Goal: Information Seeking & Learning: Learn about a topic

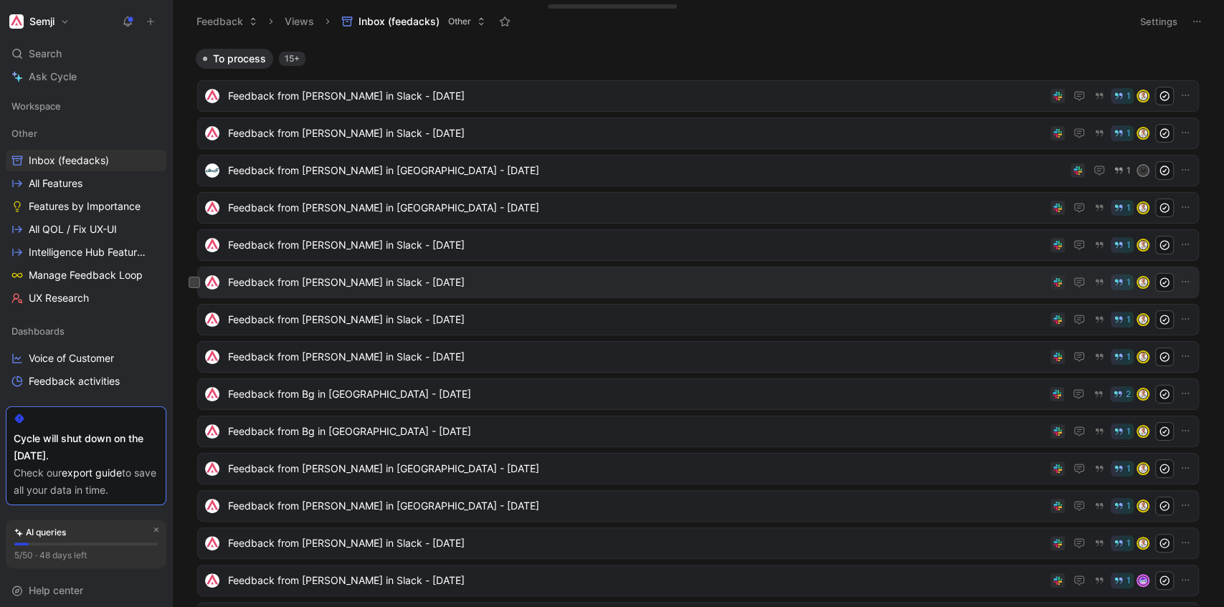
click at [381, 280] on span "Feedback from [PERSON_NAME] in Slack - [DATE]" at bounding box center [636, 282] width 817 height 17
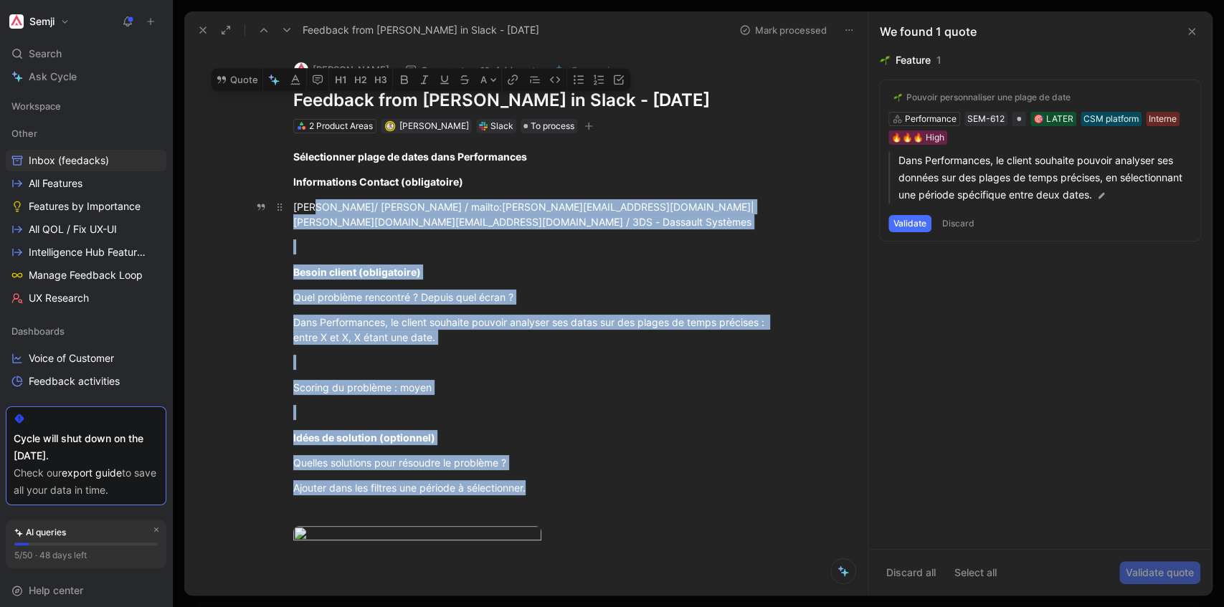
drag, startPoint x: 472, startPoint y: 451, endPoint x: 311, endPoint y: 204, distance: 295.0
click at [311, 204] on div "Sélectionner plage de dates dans Performances Informations Contact (obligatoire…" at bounding box center [540, 357] width 653 height 449
click at [698, 298] on div "Quel problème rencontré ? Depuis quel écran ?" at bounding box center [541, 297] width 496 height 15
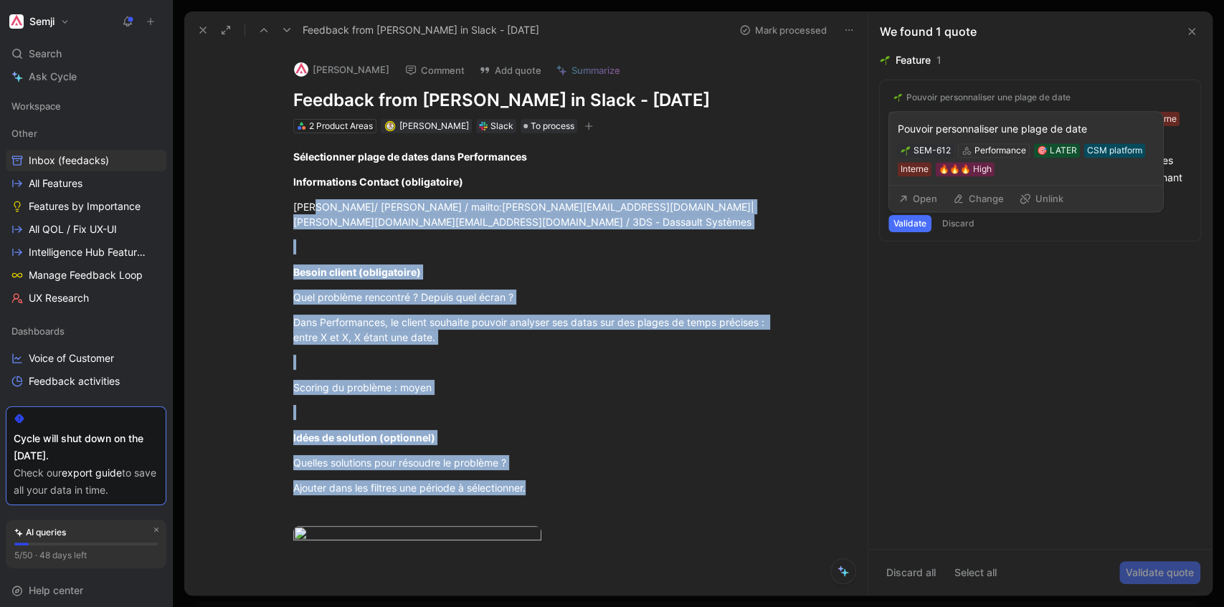
click at [1003, 95] on div "Pouvoir personnaliser une plage de date" at bounding box center [989, 97] width 164 height 11
click at [1039, 96] on div "Pouvoir personnaliser une plage de date" at bounding box center [989, 97] width 164 height 11
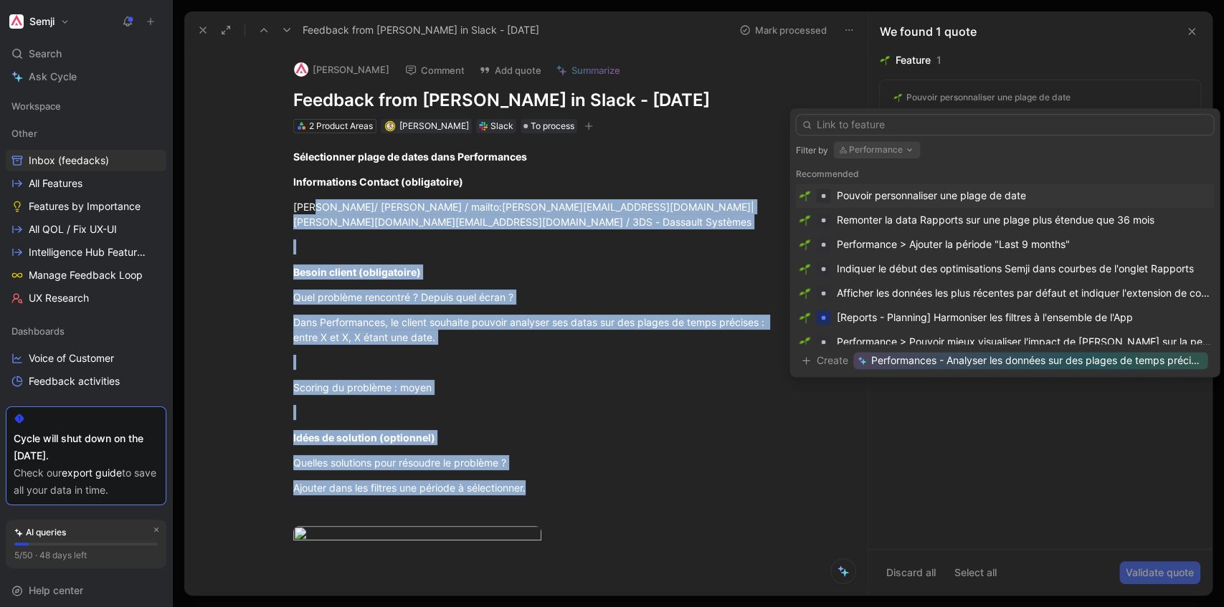
click at [958, 194] on div "Pouvoir personnaliser une plage de date" at bounding box center [930, 195] width 189 height 17
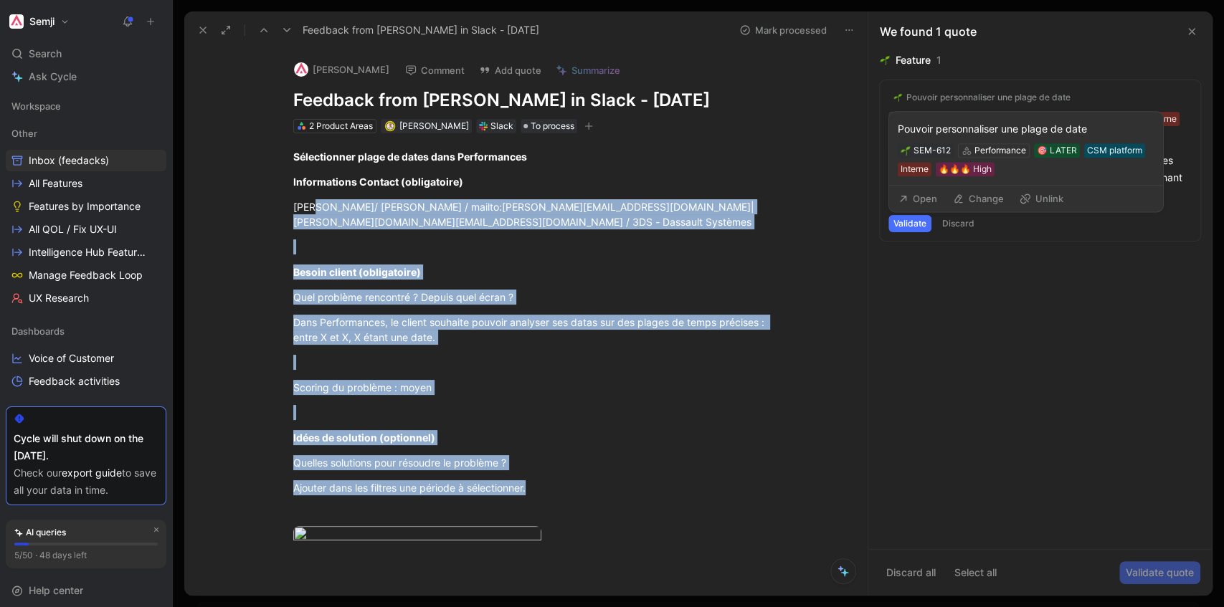
click at [918, 198] on button "Open" at bounding box center [918, 199] width 52 height 20
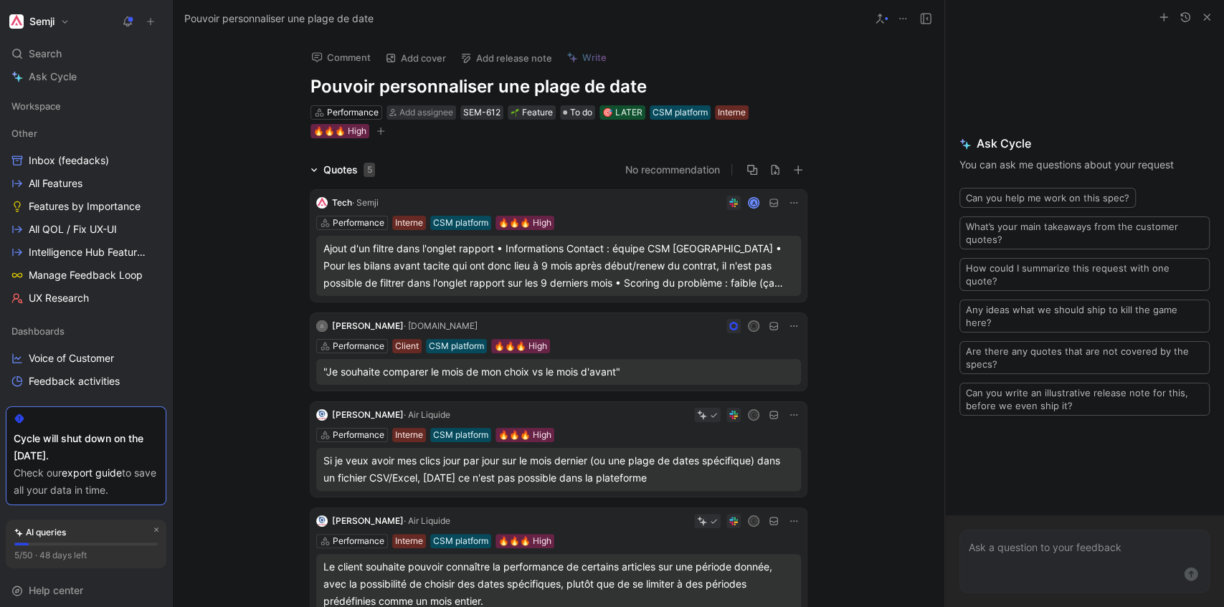
drag, startPoint x: 661, startPoint y: 89, endPoint x: 306, endPoint y: 86, distance: 355.0
click at [306, 86] on div "Comment Add cover Add release note Write Pouvoir personnaliser une plage de dat…" at bounding box center [558, 88] width 551 height 103
click at [87, 183] on link "All Features" at bounding box center [86, 184] width 161 height 22
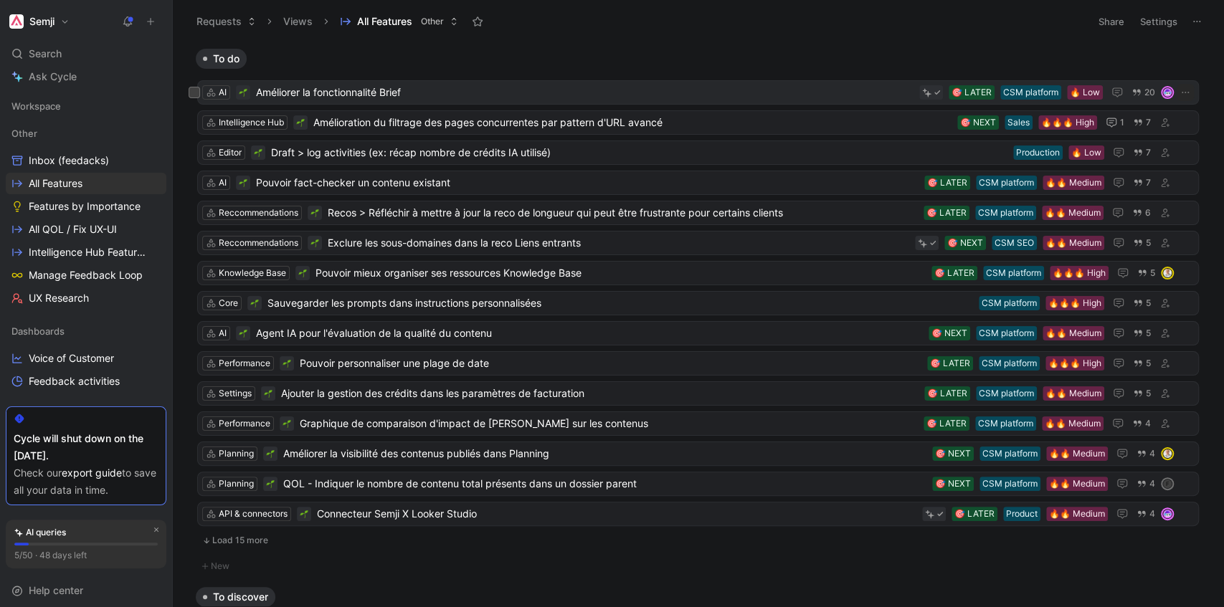
click at [489, 93] on span "Améliorer la fonctionnalité Brief" at bounding box center [585, 92] width 658 height 17
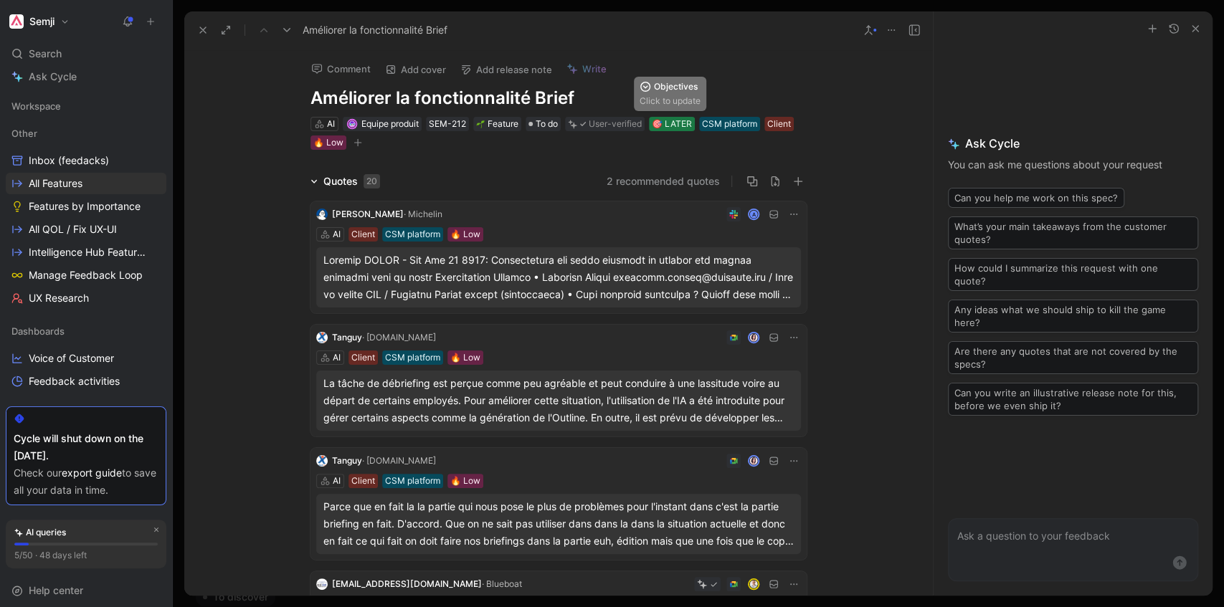
click at [676, 125] on div "🎯 LATER" at bounding box center [672, 124] width 40 height 14
click at [64, 20] on button "Semji" at bounding box center [39, 21] width 67 height 20
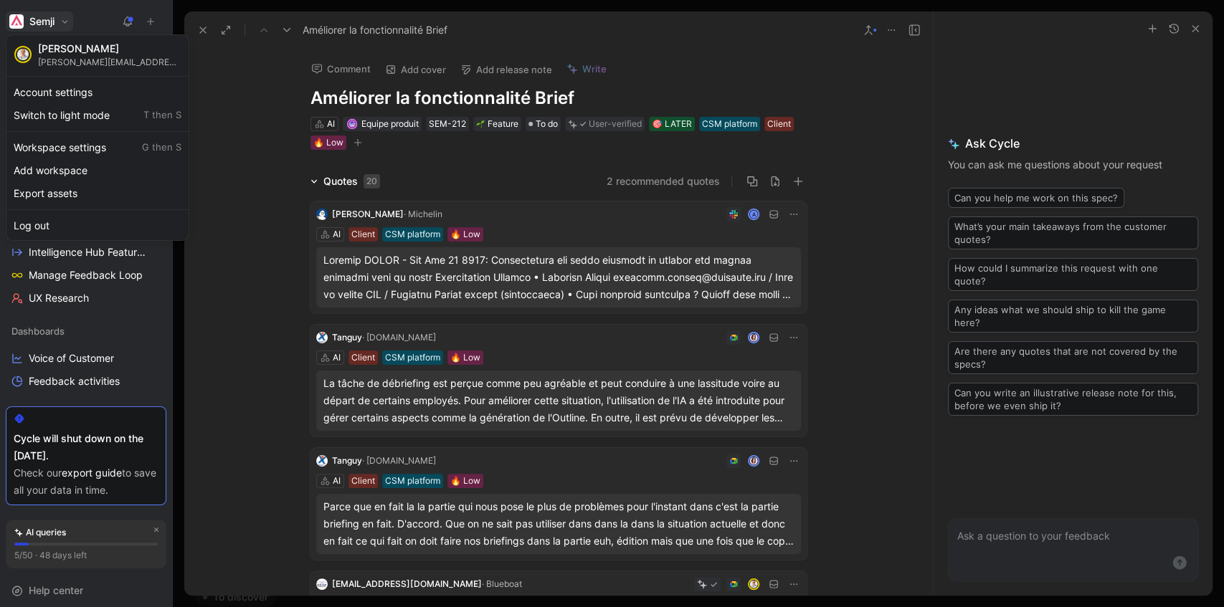
click at [244, 276] on div at bounding box center [612, 303] width 1224 height 607
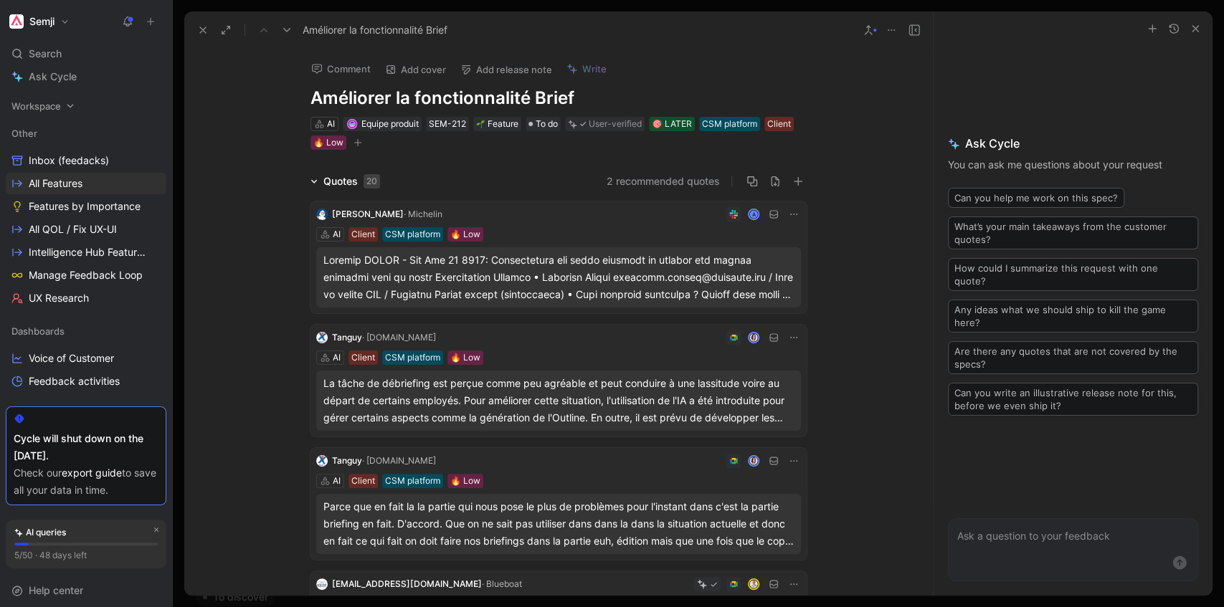
drag, startPoint x: 56, startPoint y: 164, endPoint x: 149, endPoint y: 108, distance: 108.4
click at [56, 164] on span "Inbox (feedacks)" at bounding box center [69, 160] width 80 height 14
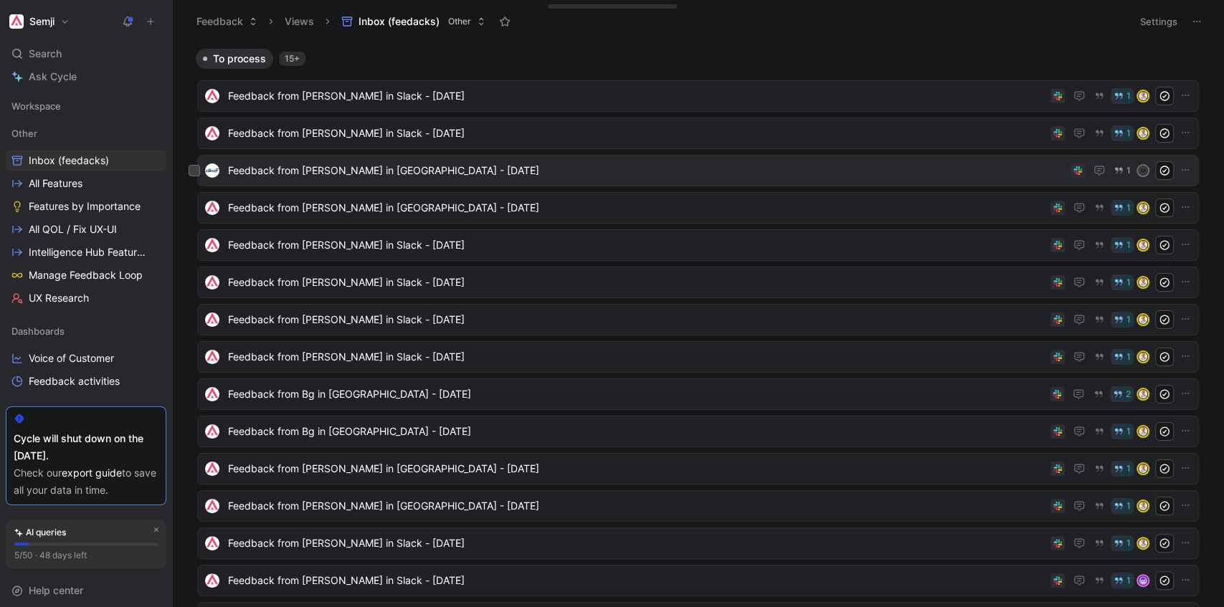
click at [318, 168] on span "Feedback from [PERSON_NAME] in [GEOGRAPHIC_DATA] - [DATE]" at bounding box center [646, 170] width 837 height 17
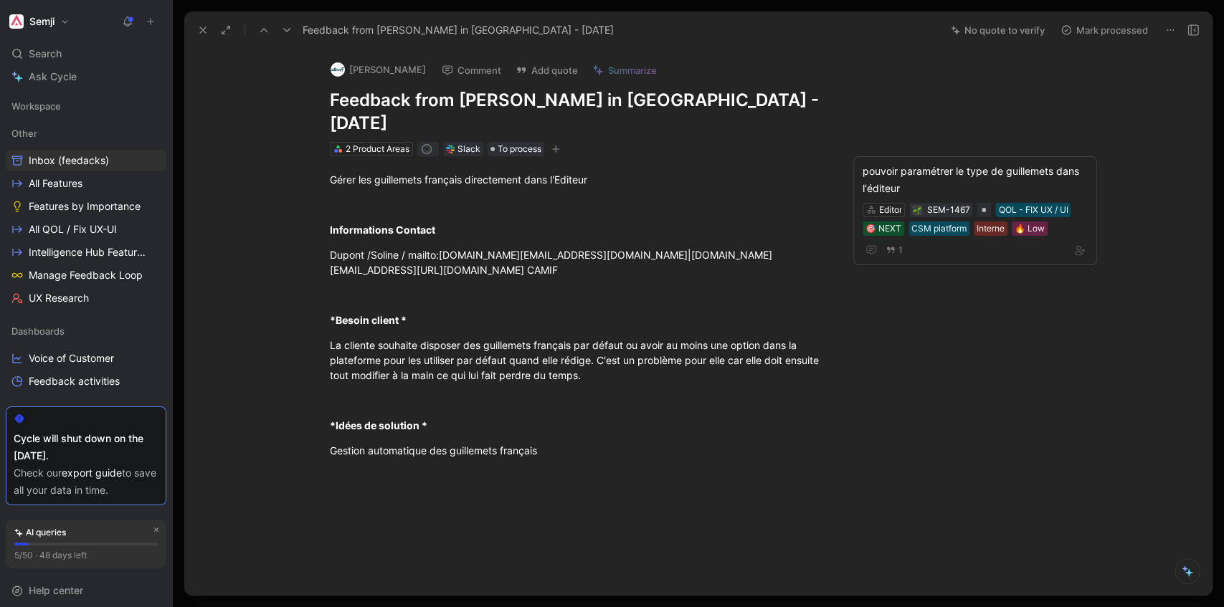
click at [382, 67] on button "[PERSON_NAME]" at bounding box center [378, 70] width 108 height 22
click at [107, 156] on span "Inbox (feedacks)" at bounding box center [69, 160] width 80 height 14
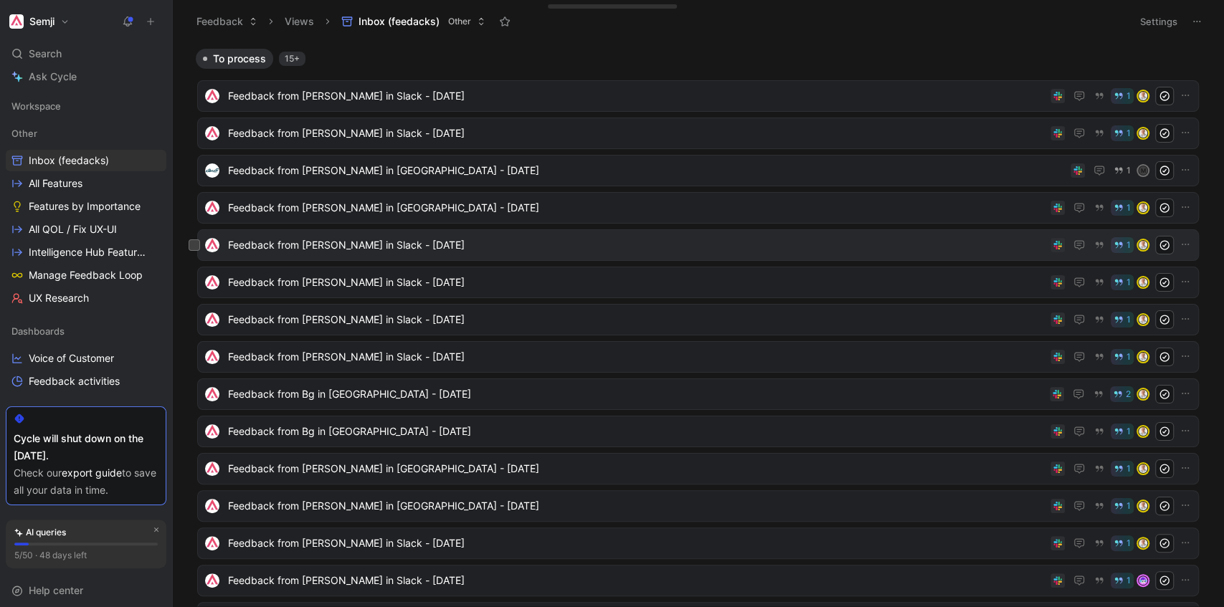
click at [376, 247] on span "Feedback from [PERSON_NAME] in Slack - [DATE]" at bounding box center [636, 245] width 817 height 17
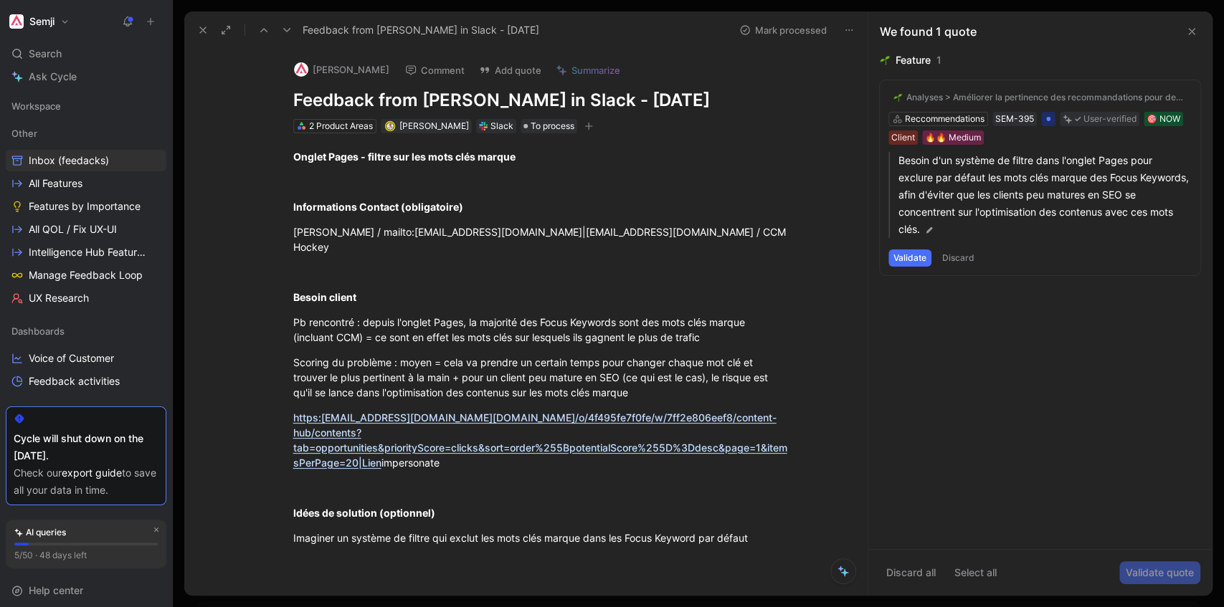
click at [348, 72] on button "[PERSON_NAME]" at bounding box center [342, 70] width 108 height 22
drag, startPoint x: 456, startPoint y: 228, endPoint x: 542, endPoint y: 229, distance: 85.4
copy div "[EMAIL_ADDRESS][DOMAIN_NAME]"
click at [333, 74] on button "[PERSON_NAME]" at bounding box center [342, 70] width 108 height 22
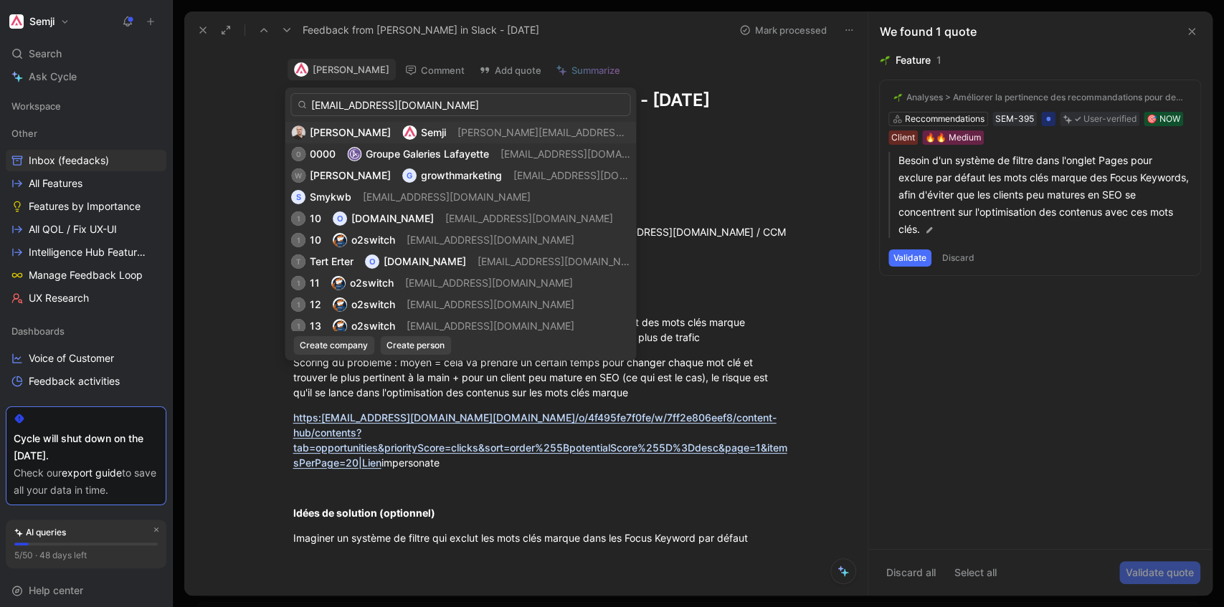
click at [475, 104] on input "[EMAIL_ADDRESS][DOMAIN_NAME]" at bounding box center [460, 104] width 340 height 23
click at [494, 108] on input "[EMAIL_ADDRESS][DOMAIN_NAME]" at bounding box center [460, 104] width 340 height 23
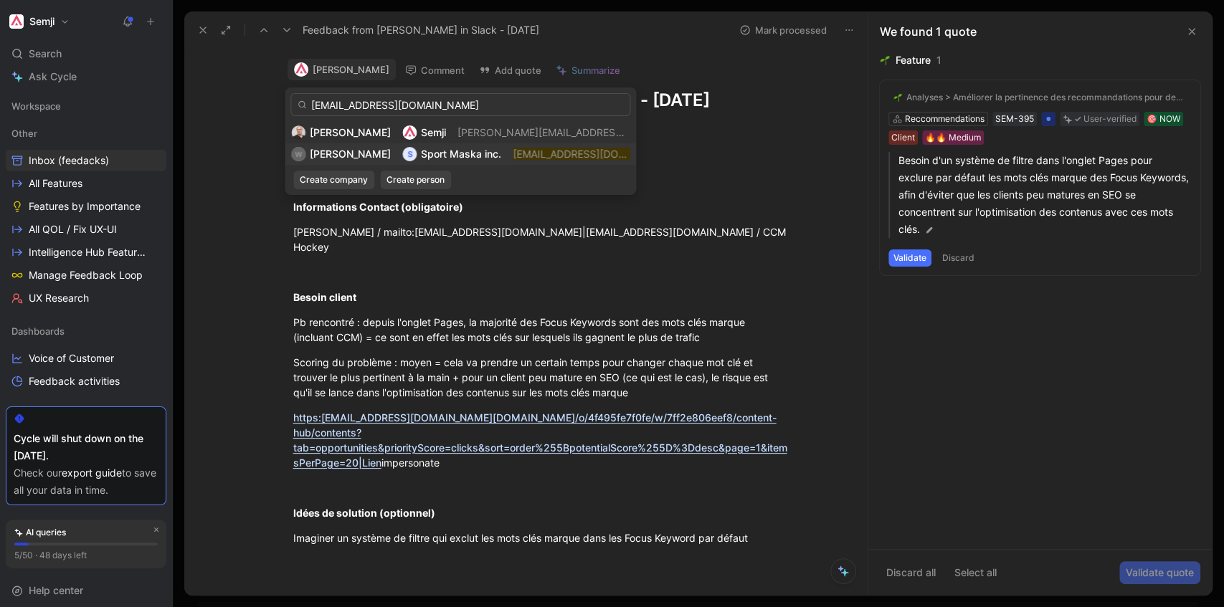
type input "[EMAIL_ADDRESS][DOMAIN_NAME]"
click at [459, 157] on span "Sport Maska inc." at bounding box center [461, 154] width 80 height 12
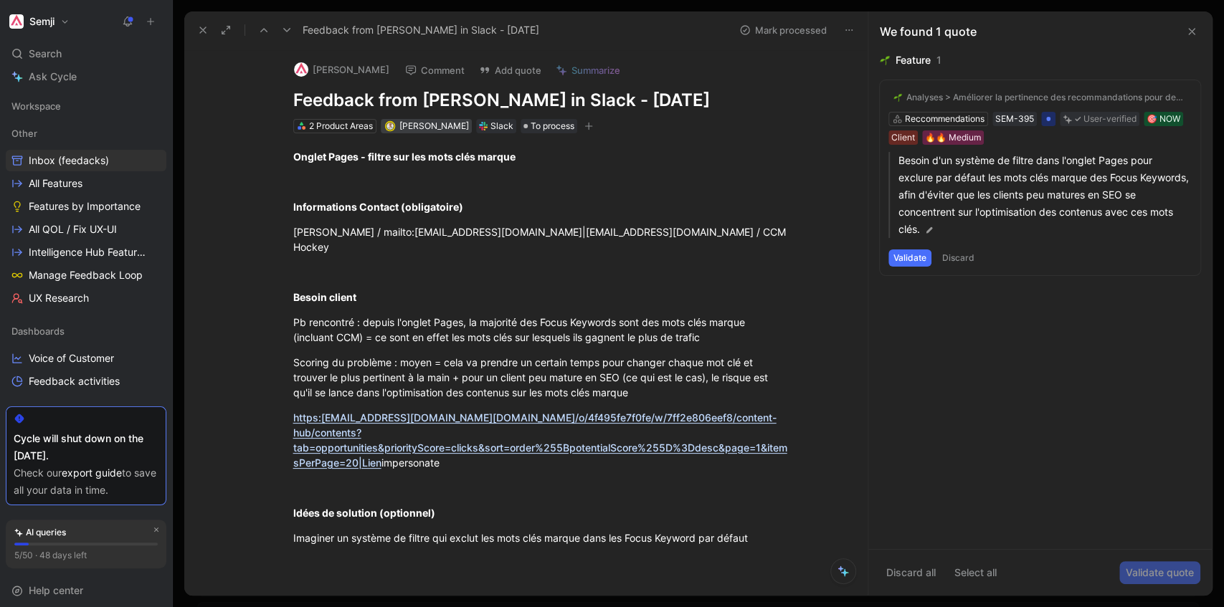
click at [432, 130] on span "[PERSON_NAME]" at bounding box center [434, 125] width 70 height 11
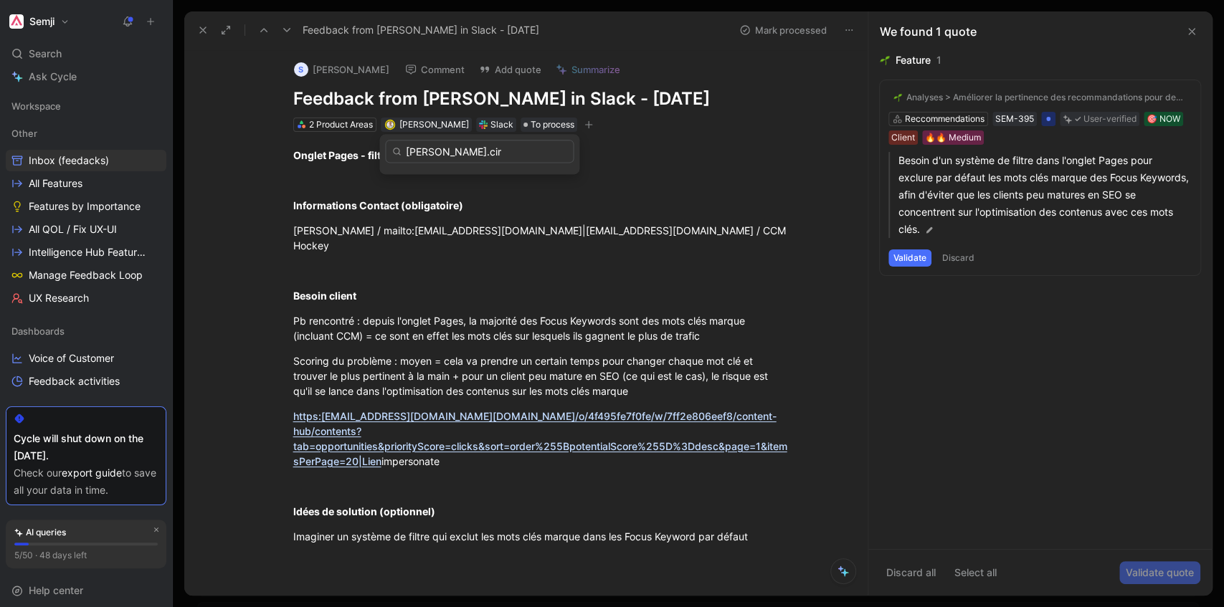
type input "[PERSON_NAME].[PERSON_NAME]"
click at [532, 351] on div "Onglet Pages - filtre sur les mots clés marque Informations Contact (obligatoir…" at bounding box center [540, 394] width 653 height 524
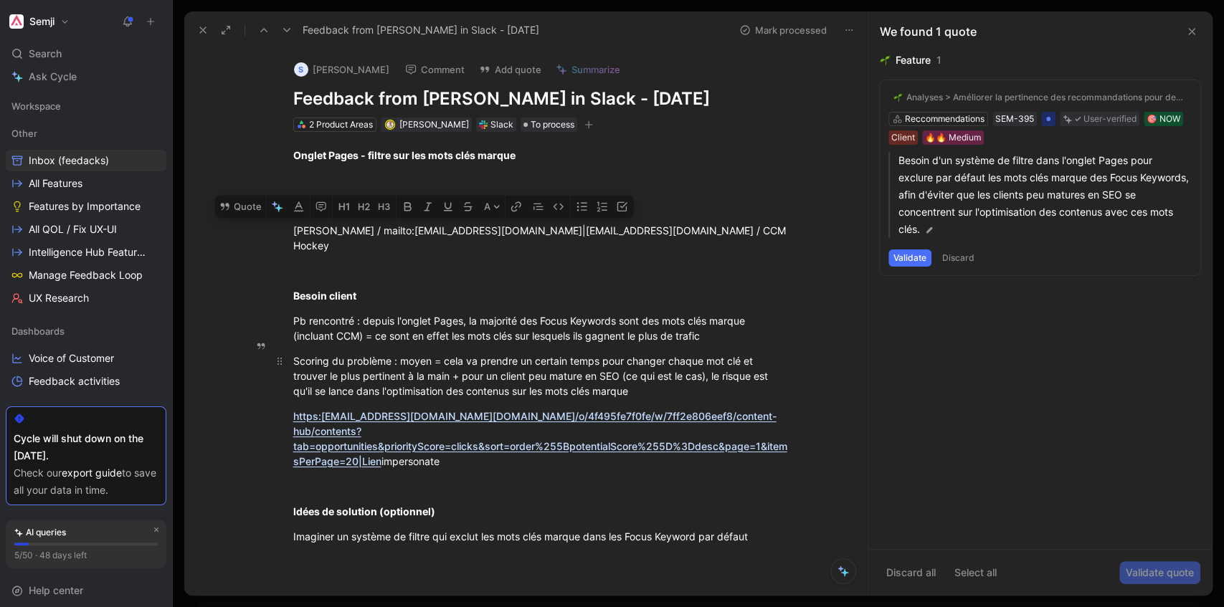
click at [532, 354] on div "Scoring du problème : moyen = cela va prendre un certain temps pour changer cha…" at bounding box center [541, 376] width 496 height 45
drag, startPoint x: 70, startPoint y: 157, endPoint x: 713, endPoint y: 23, distance: 657.2
click at [70, 157] on span "Inbox (feedacks)" at bounding box center [69, 160] width 80 height 14
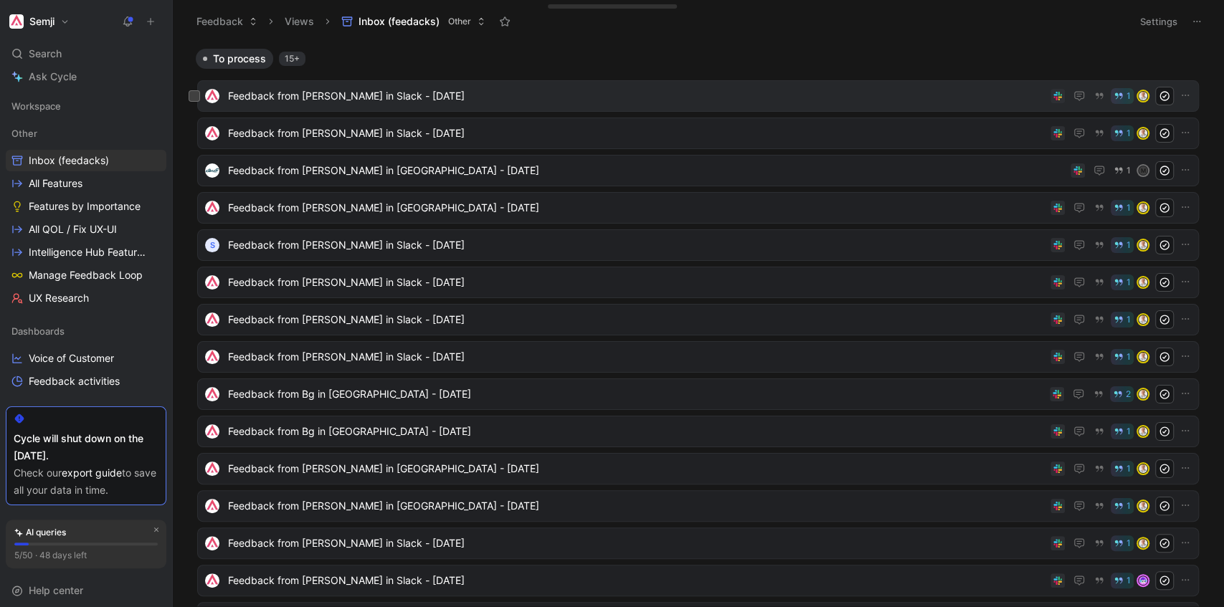
click at [481, 102] on span "Feedback from [PERSON_NAME] in Slack - [DATE]" at bounding box center [636, 96] width 817 height 17
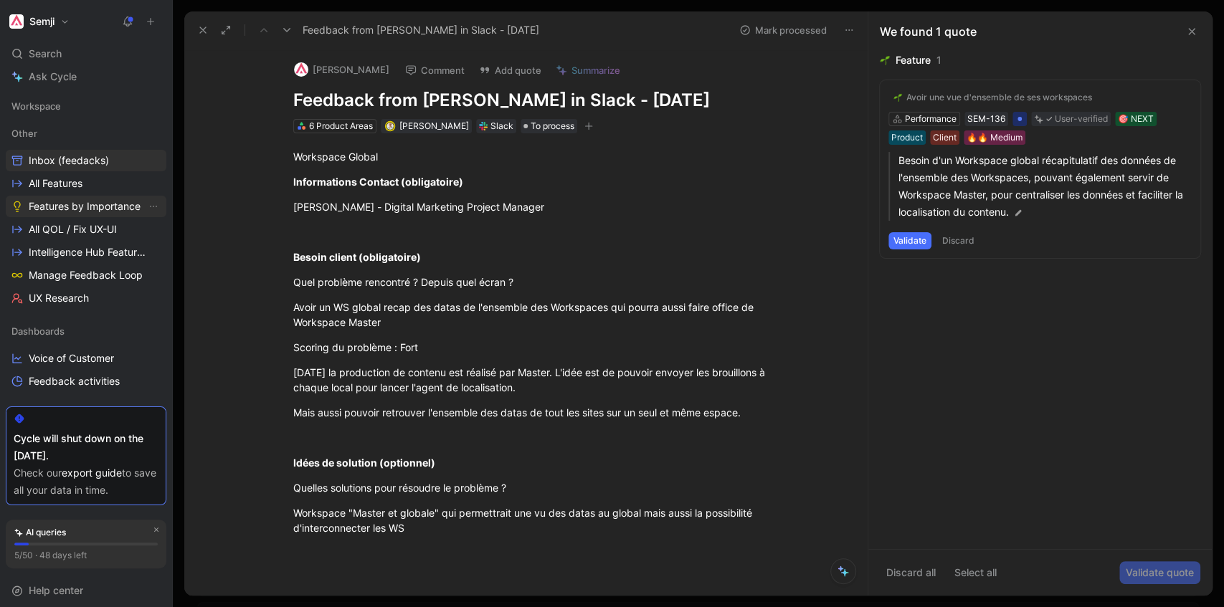
click at [108, 211] on span "Features by Importance" at bounding box center [85, 206] width 112 height 14
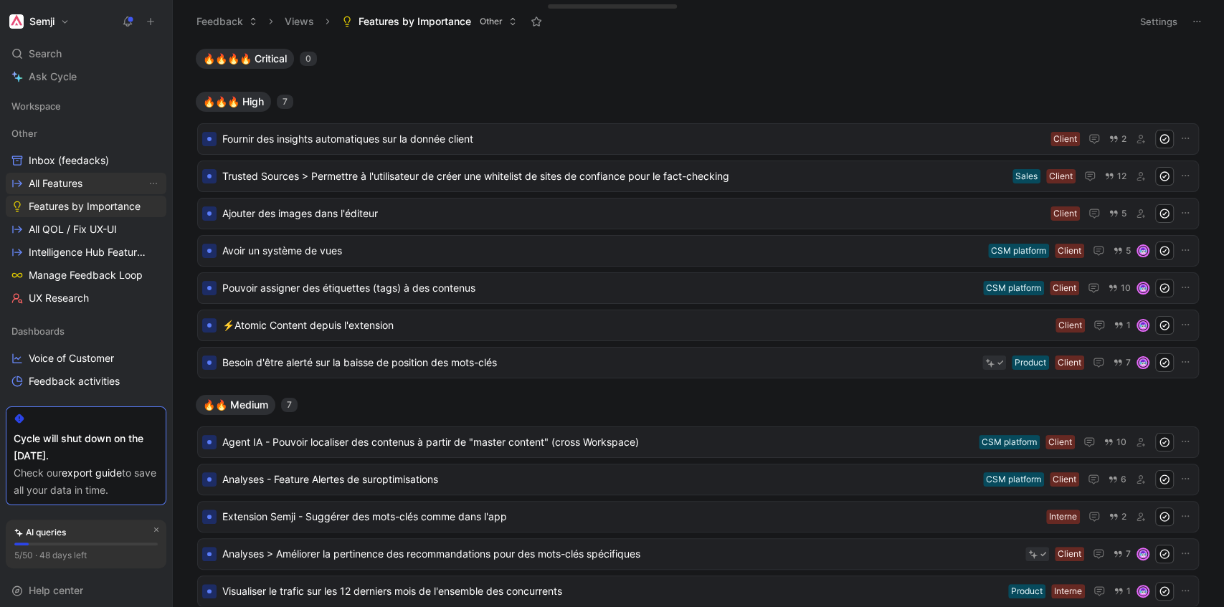
click at [87, 186] on link "All Features" at bounding box center [86, 184] width 161 height 22
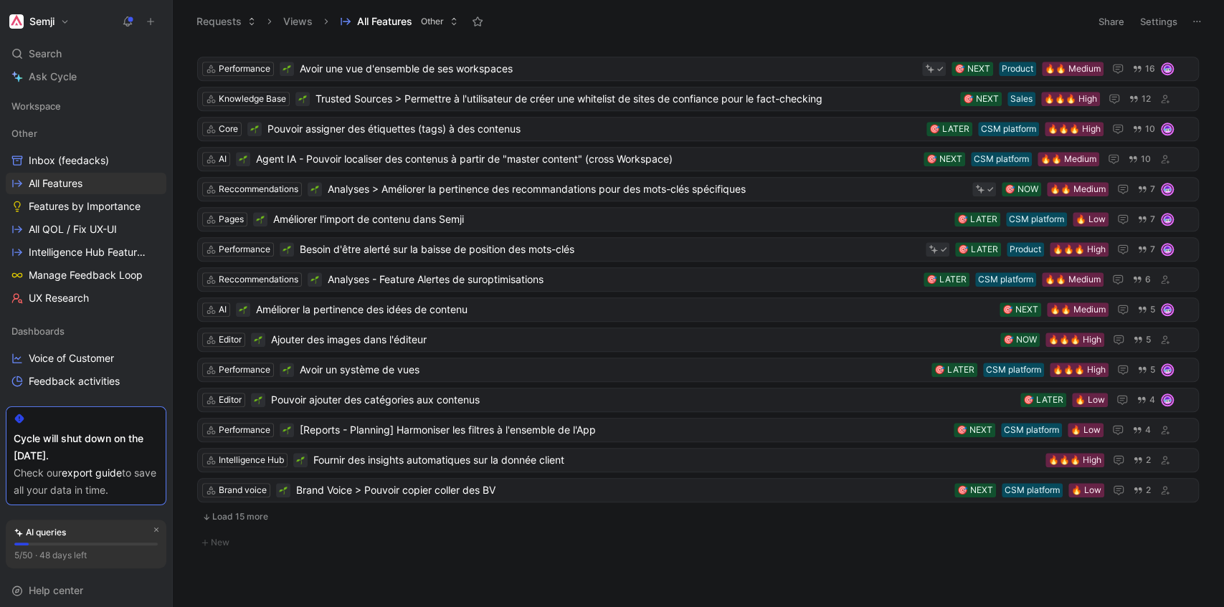
scroll to position [460, 0]
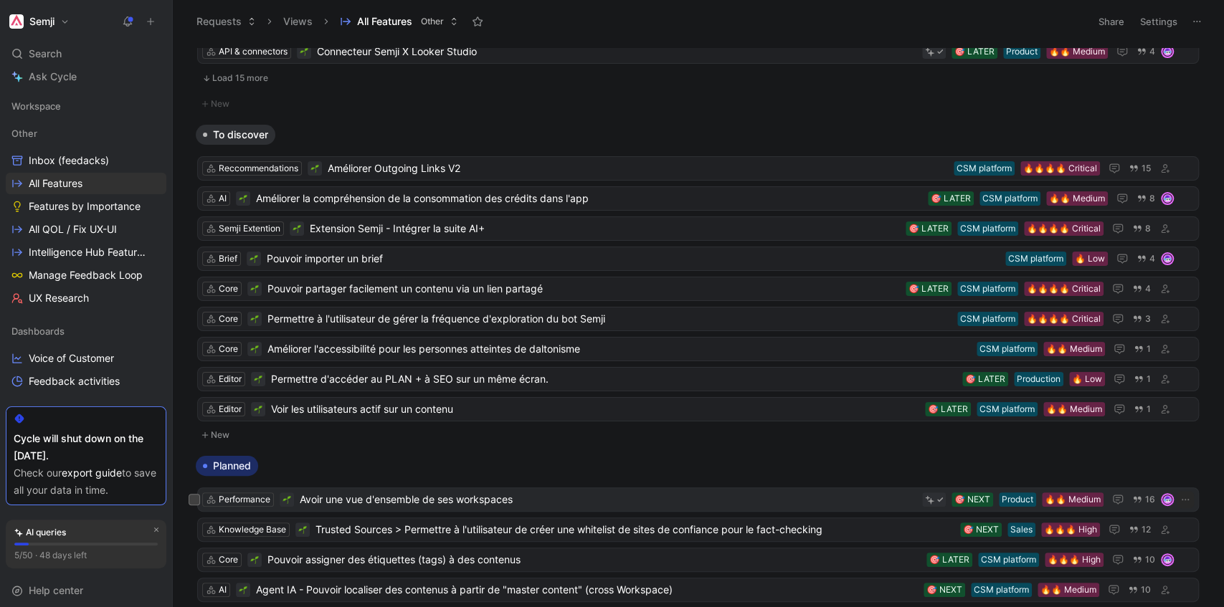
click at [351, 491] on span "Avoir une vue d'ensemble de ses workspaces" at bounding box center [608, 499] width 617 height 17
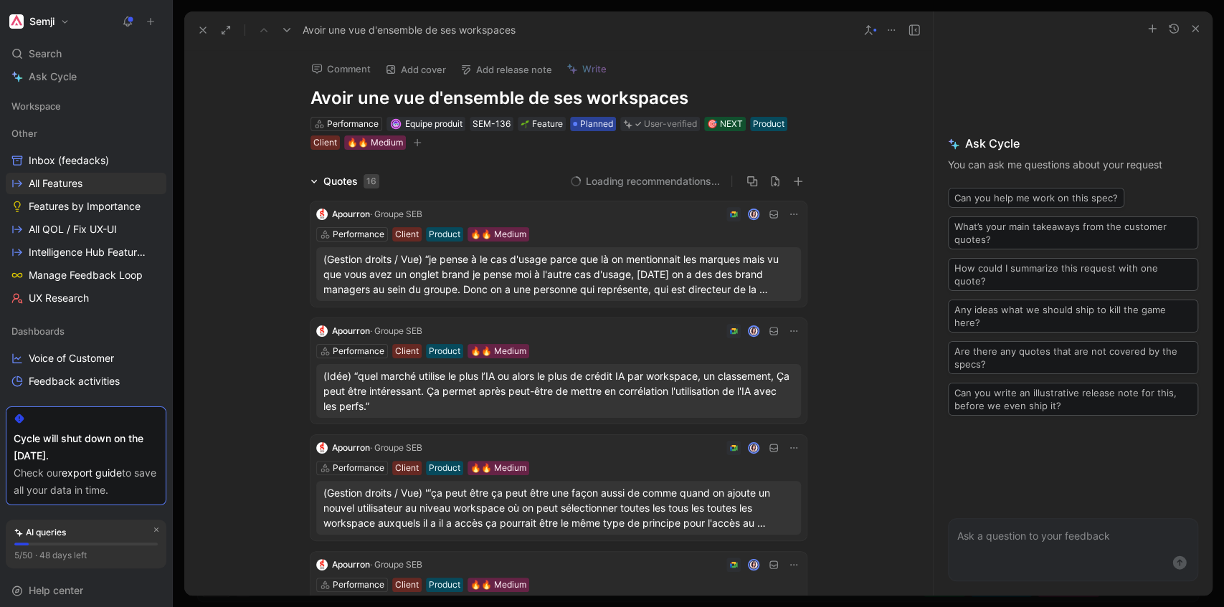
click at [592, 125] on span "Planned" at bounding box center [596, 124] width 33 height 14
click at [75, 303] on span "UX Research" at bounding box center [59, 298] width 60 height 14
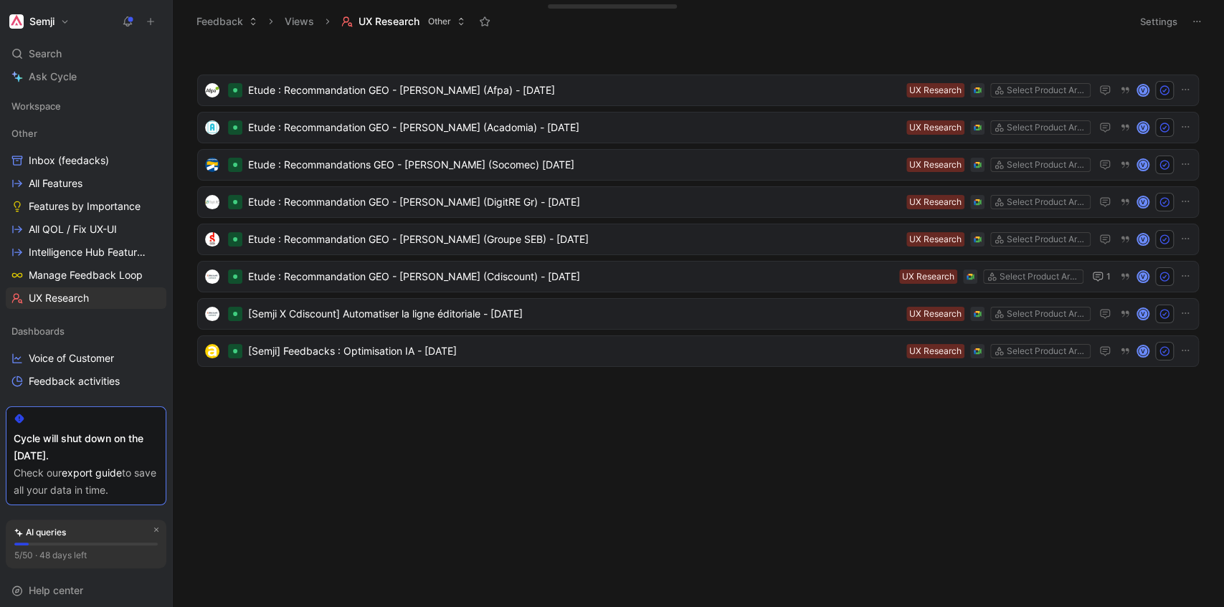
click at [60, 23] on button "Semji" at bounding box center [39, 21] width 67 height 20
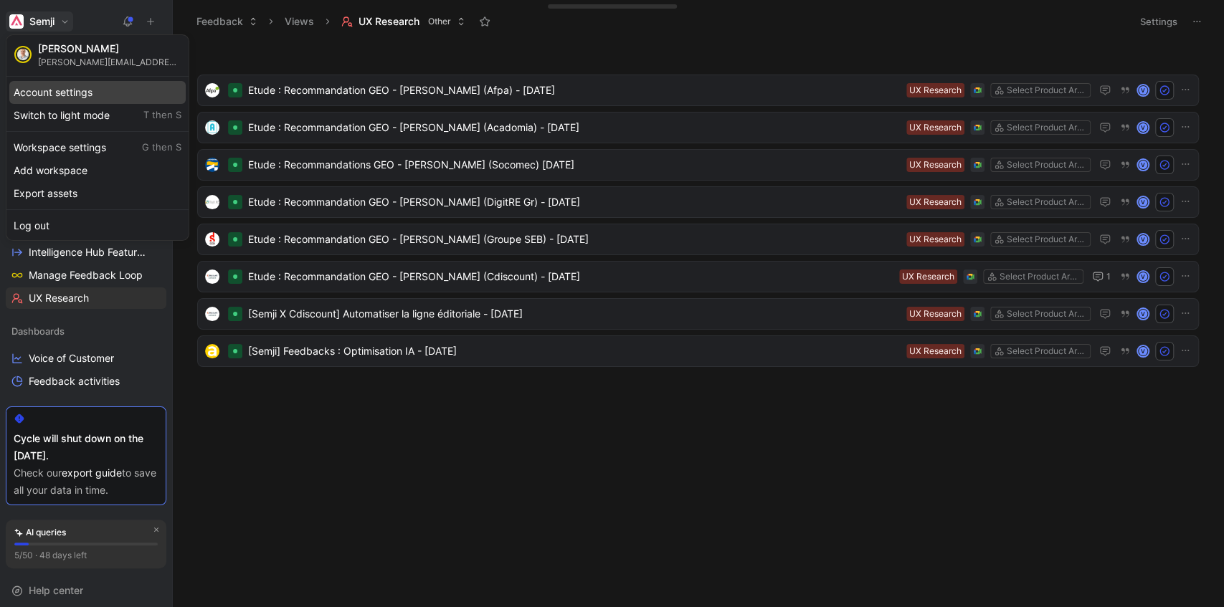
click at [85, 89] on div "Account settings" at bounding box center [97, 92] width 176 height 23
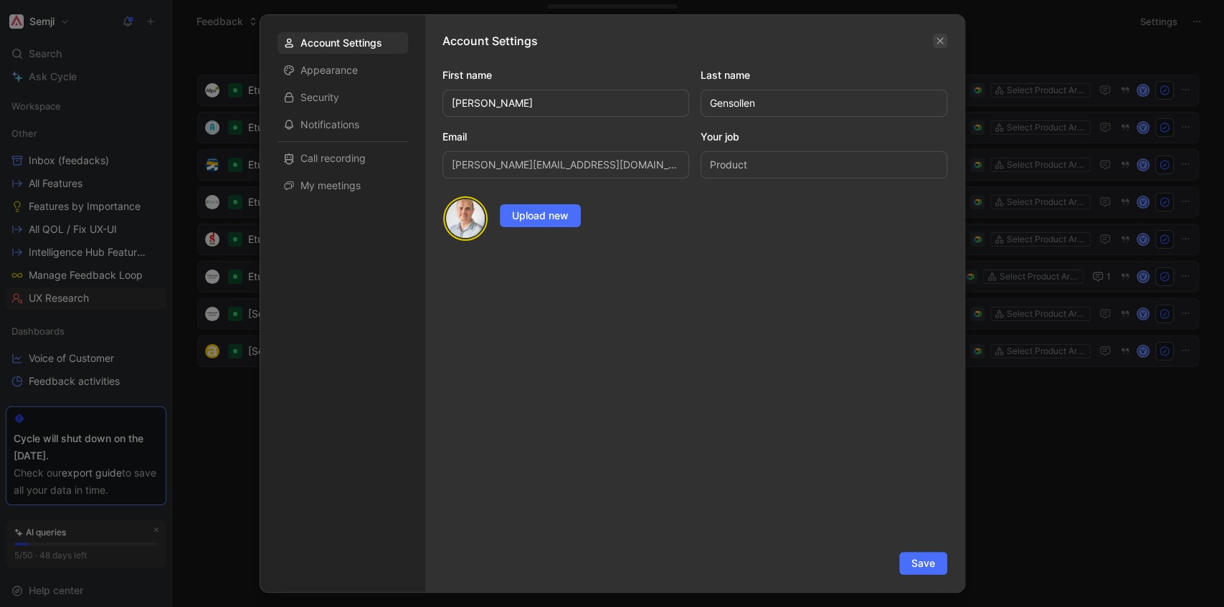
click at [938, 42] on icon "button" at bounding box center [940, 41] width 6 height 6
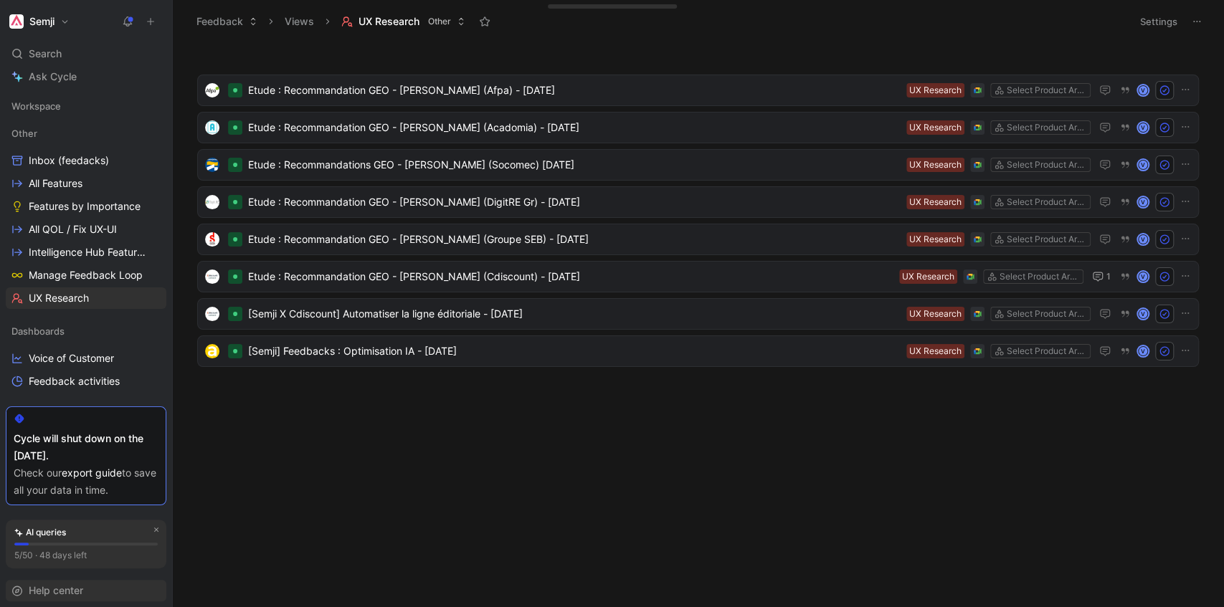
click at [79, 588] on span "Help center" at bounding box center [56, 591] width 55 height 12
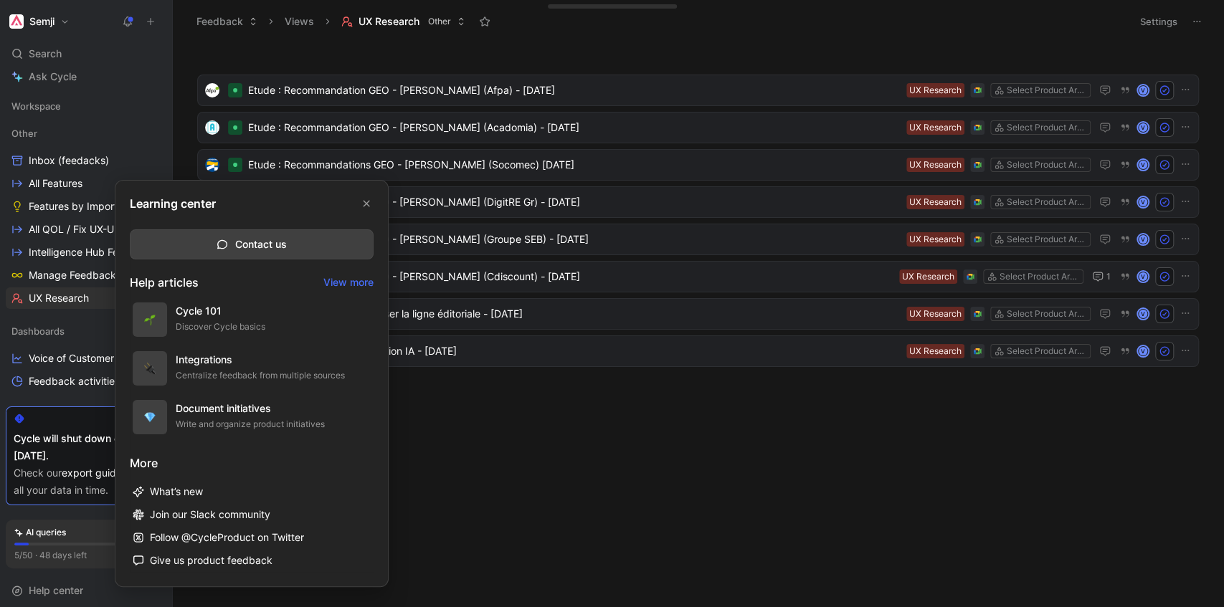
click at [605, 471] on div at bounding box center [612, 303] width 1224 height 607
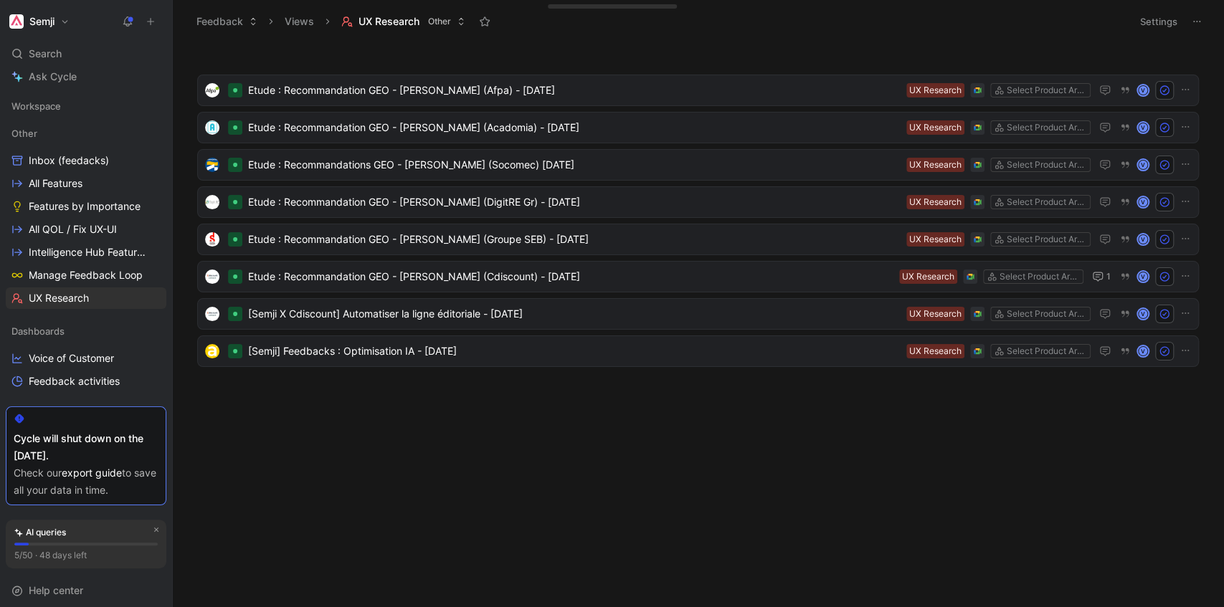
drag, startPoint x: 92, startPoint y: 453, endPoint x: 0, endPoint y: 453, distance: 91.8
click at [0, 453] on div "Workspace Other Inbox (feedacks) All Features Features by Importance All QOL / …" at bounding box center [86, 350] width 172 height 514
click at [30, 455] on div "Cycle will shut down on the [DATE]." at bounding box center [86, 447] width 145 height 34
click at [29, 455] on div "Cycle will shut down on the [DATE]." at bounding box center [86, 447] width 145 height 34
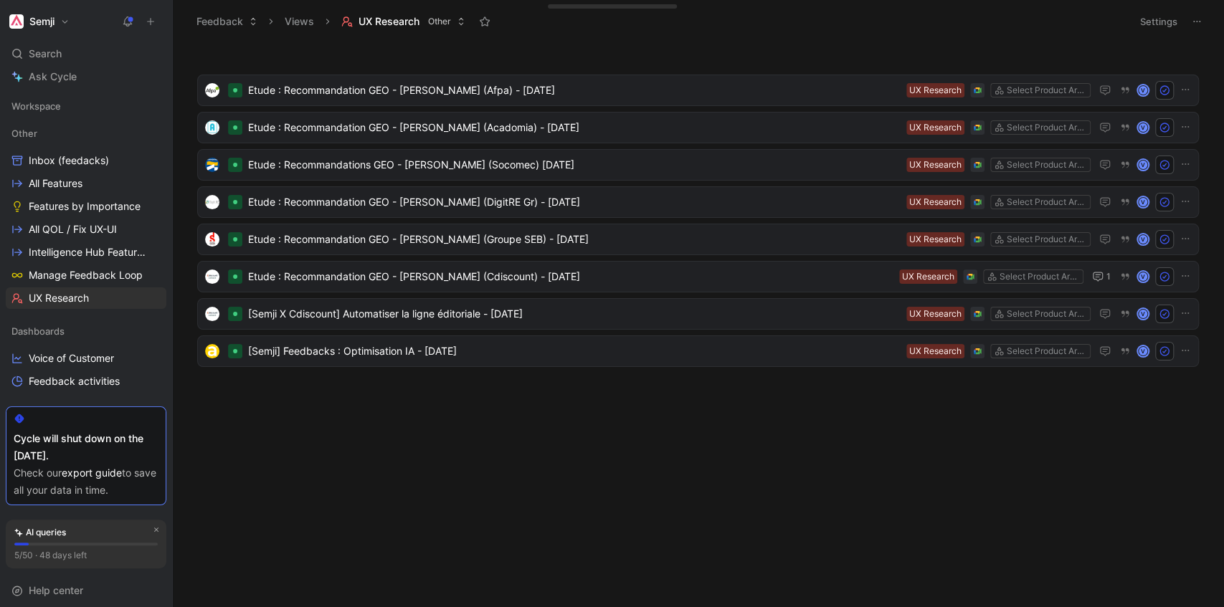
click at [29, 455] on div "Cycle will shut down on the [DATE]." at bounding box center [86, 447] width 145 height 34
click at [55, 460] on div "Cycle will shut down on the [DATE]." at bounding box center [86, 447] width 145 height 34
drag, startPoint x: 87, startPoint y: 458, endPoint x: 10, endPoint y: 444, distance: 77.9
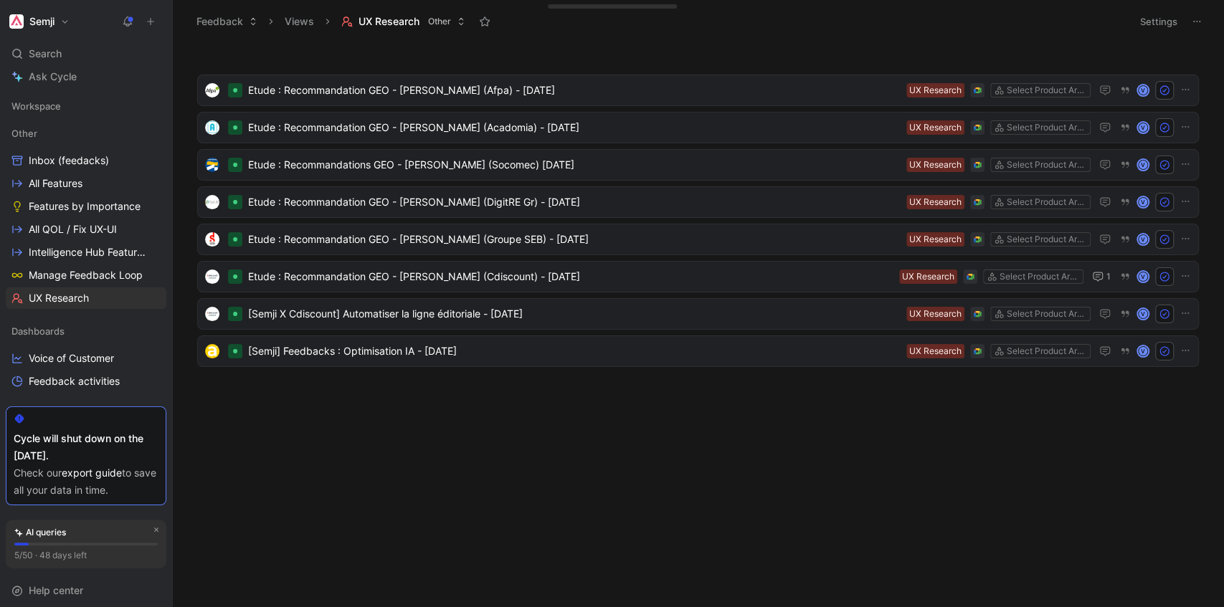
click at [10, 444] on div "Cycle will shut down on the [DATE]. Check our export guide to save all your dat…" at bounding box center [86, 456] width 161 height 99
click at [34, 460] on div "Cycle will shut down on the [DATE]." at bounding box center [86, 447] width 145 height 34
click at [290, 491] on div "Etude : Recommandation GEO - [PERSON_NAME] (Afpa) - [DATE] Select Product Areas…" at bounding box center [697, 328] width 1031 height 559
click at [65, 22] on button "Semji" at bounding box center [39, 21] width 67 height 20
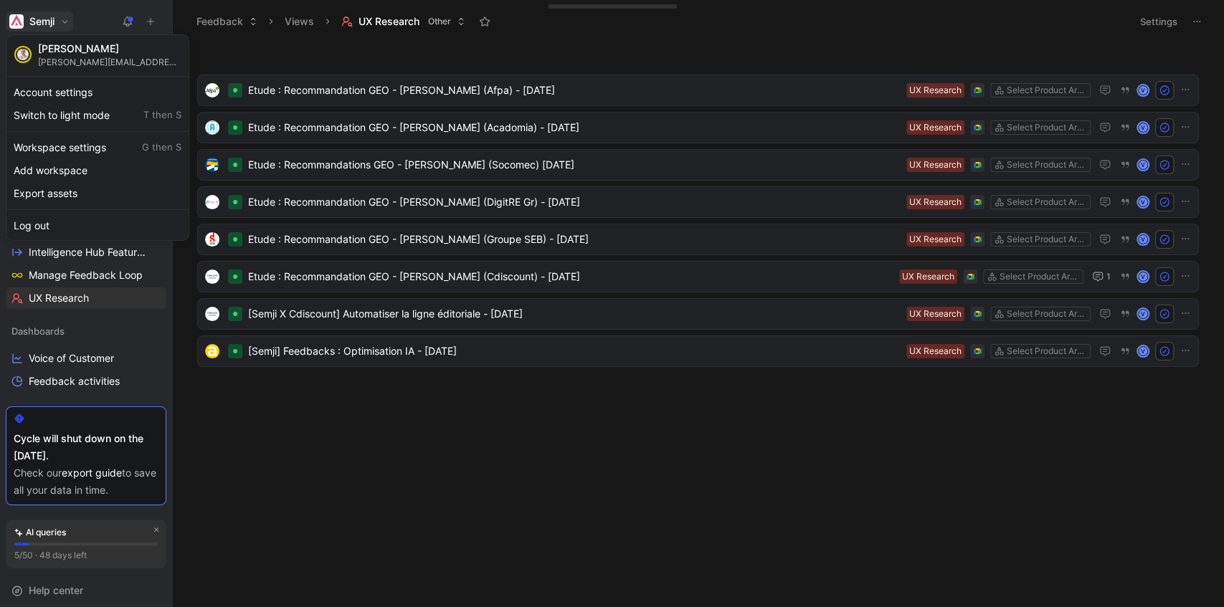
click at [262, 482] on div at bounding box center [612, 303] width 1224 height 607
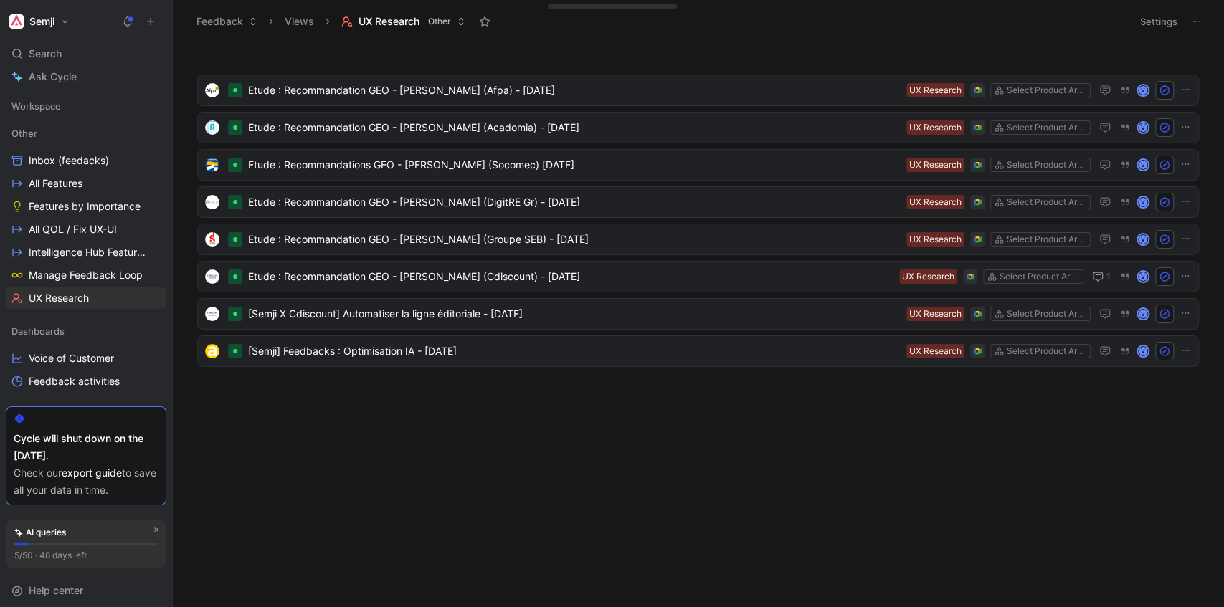
click at [852, 499] on body "Semji Search Ctrl K Ask Cycle Workspace Other Inbox (feedacks) All Features Fea…" at bounding box center [612, 303] width 1224 height 607
